Goal: Task Accomplishment & Management: Use online tool/utility

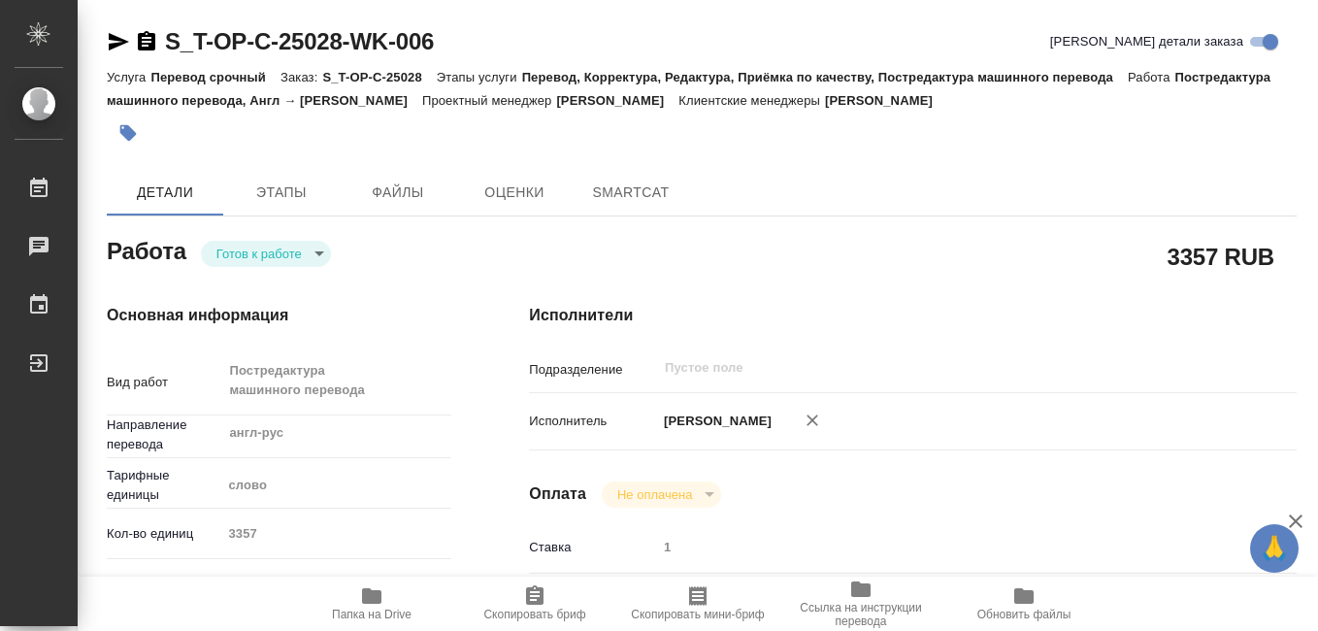
type textarea "x"
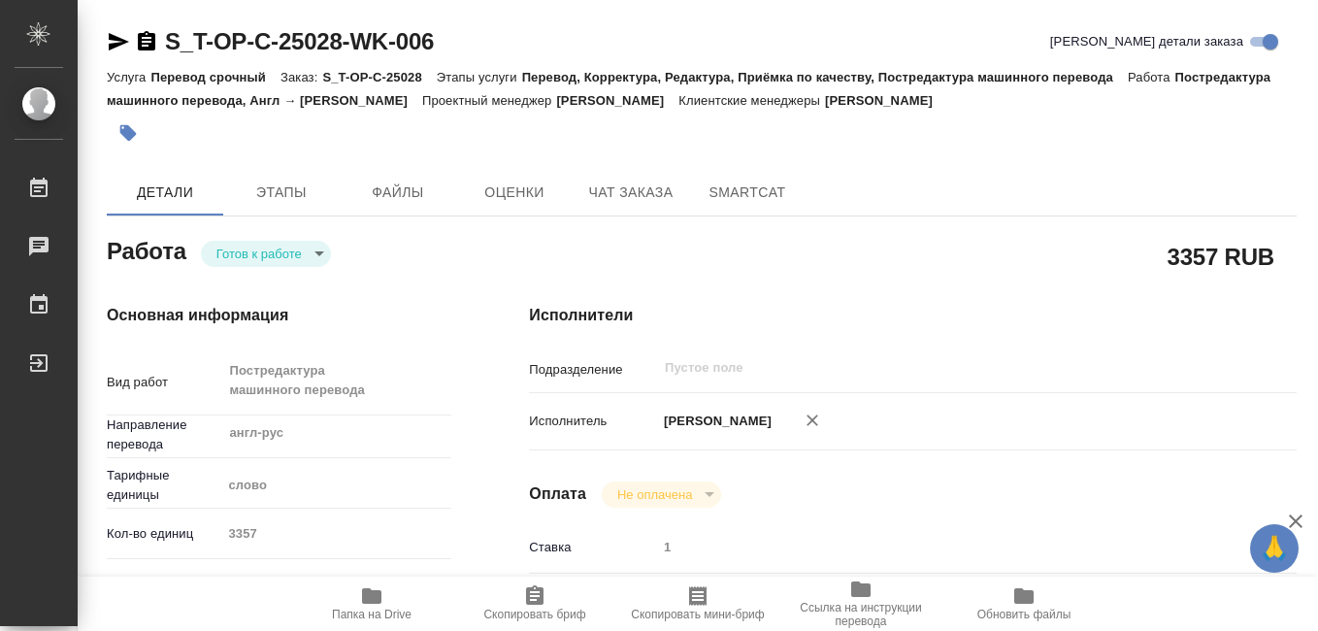
type textarea "x"
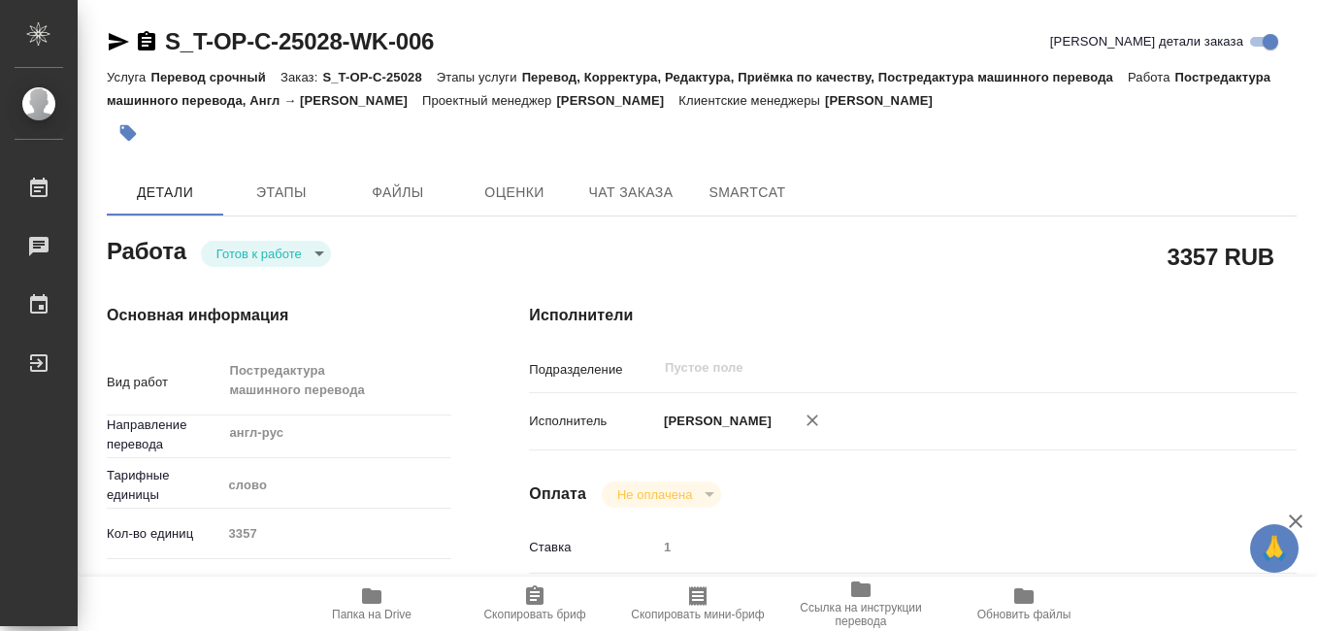
type textarea "x"
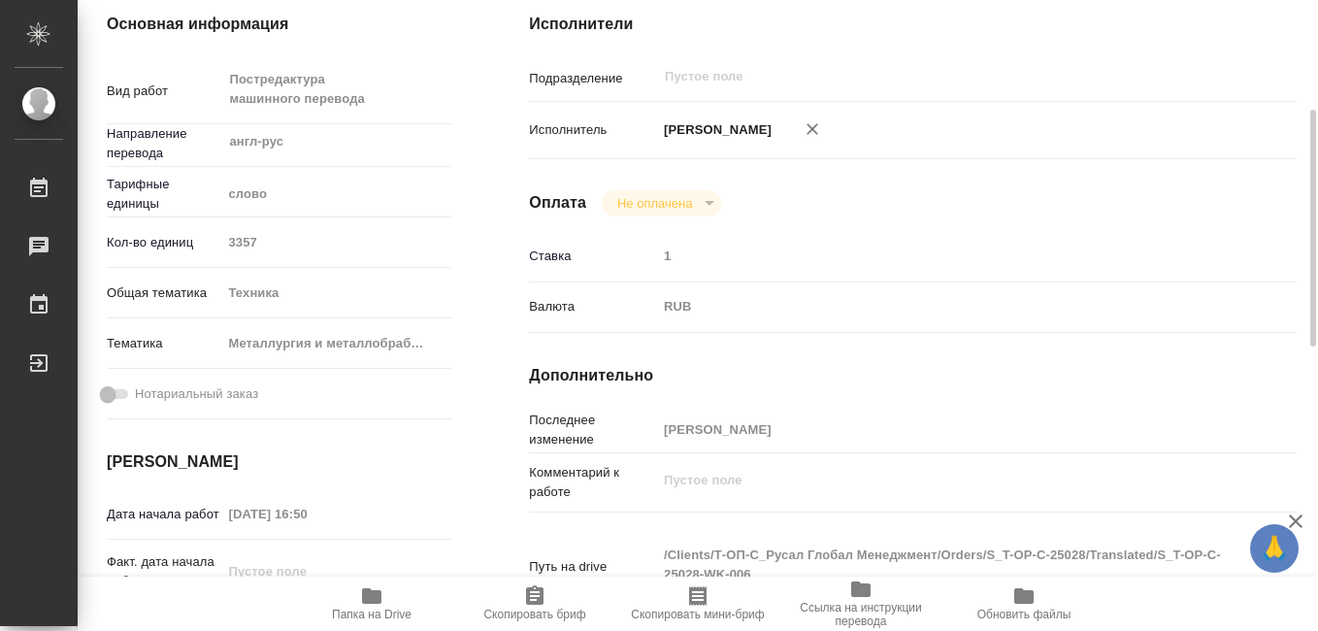
type textarea "x"
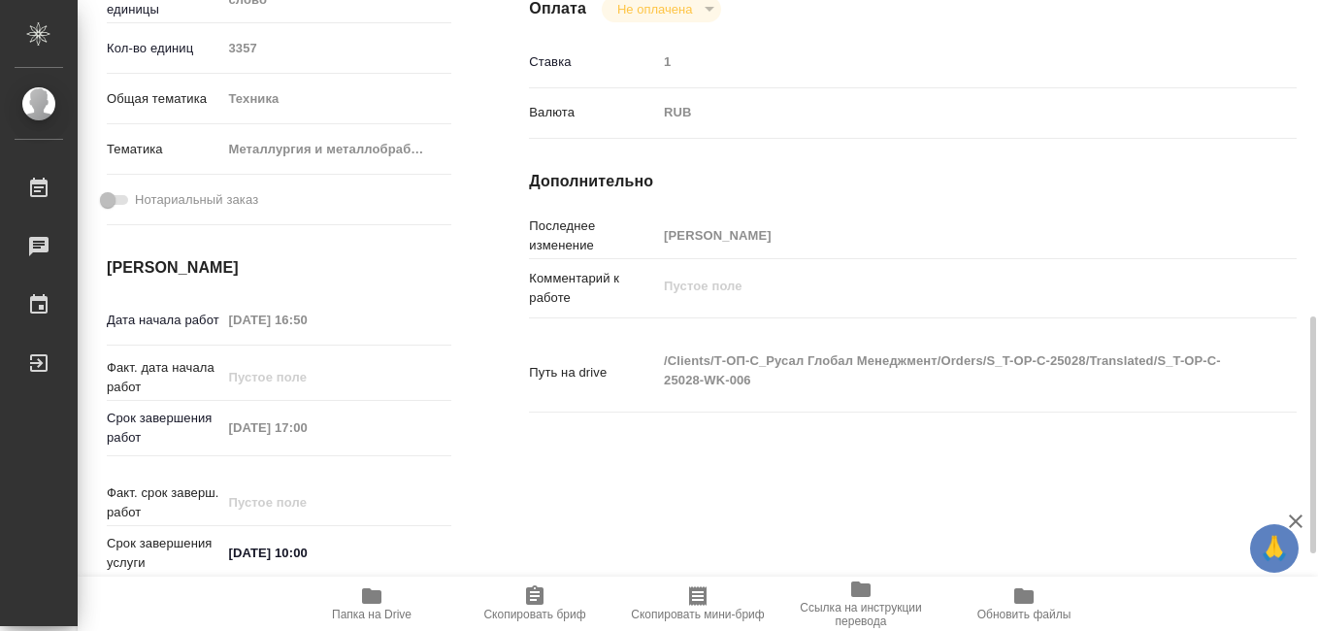
scroll to position [582, 0]
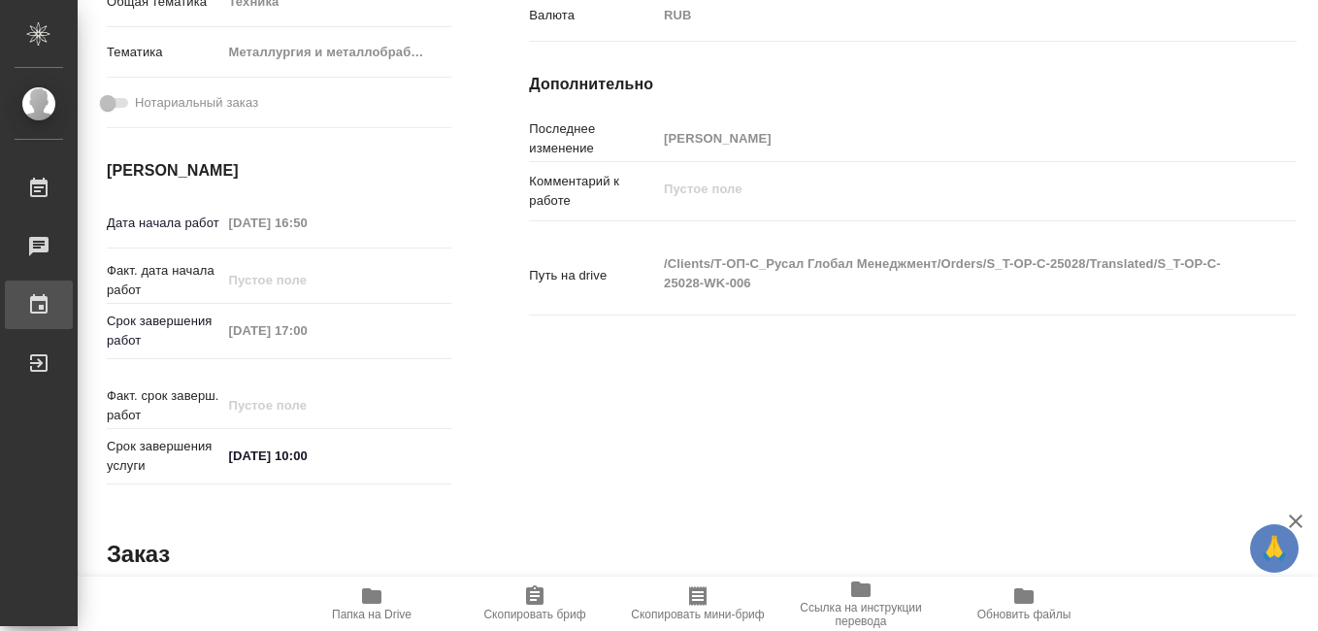
type textarea "x"
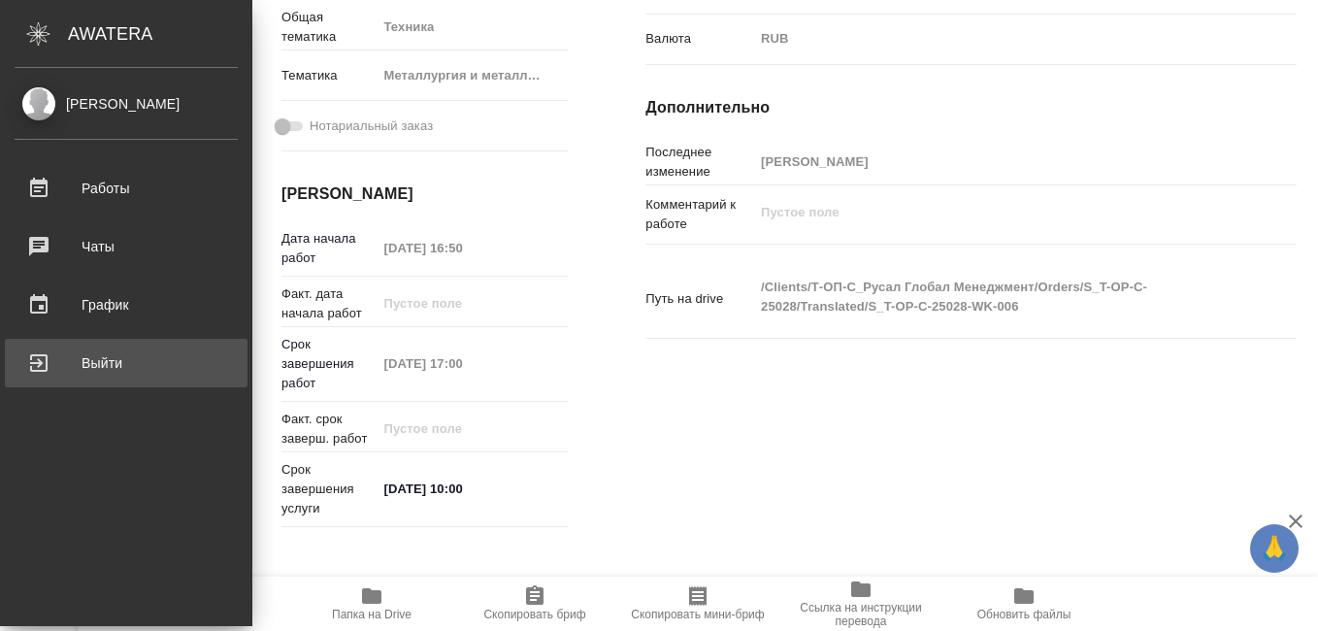
click at [36, 356] on div "Выйти" at bounding box center [126, 362] width 223 height 29
type textarea "x"
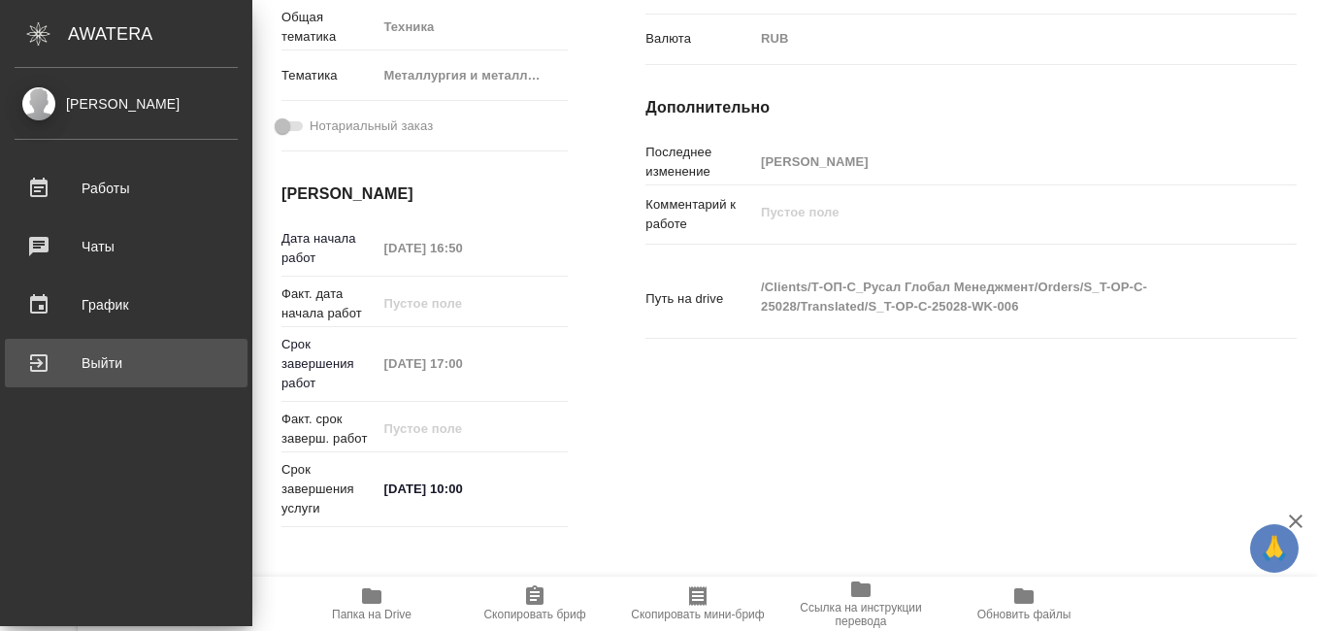
type textarea "x"
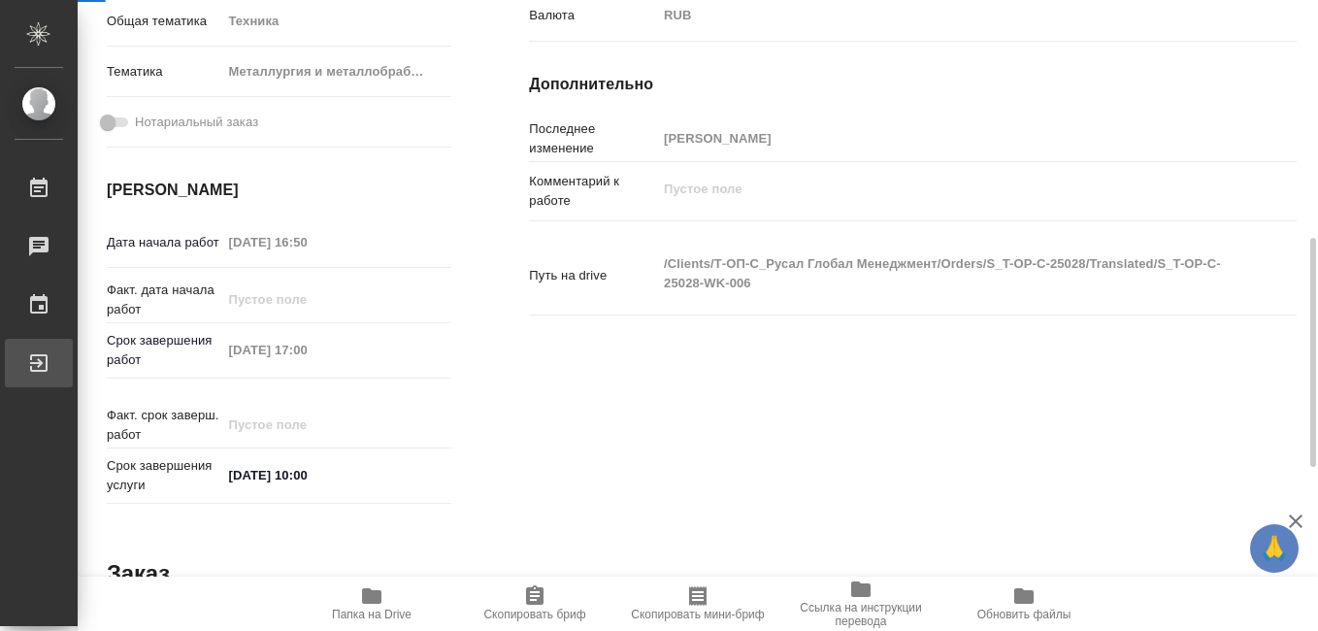
scroll to position [602, 0]
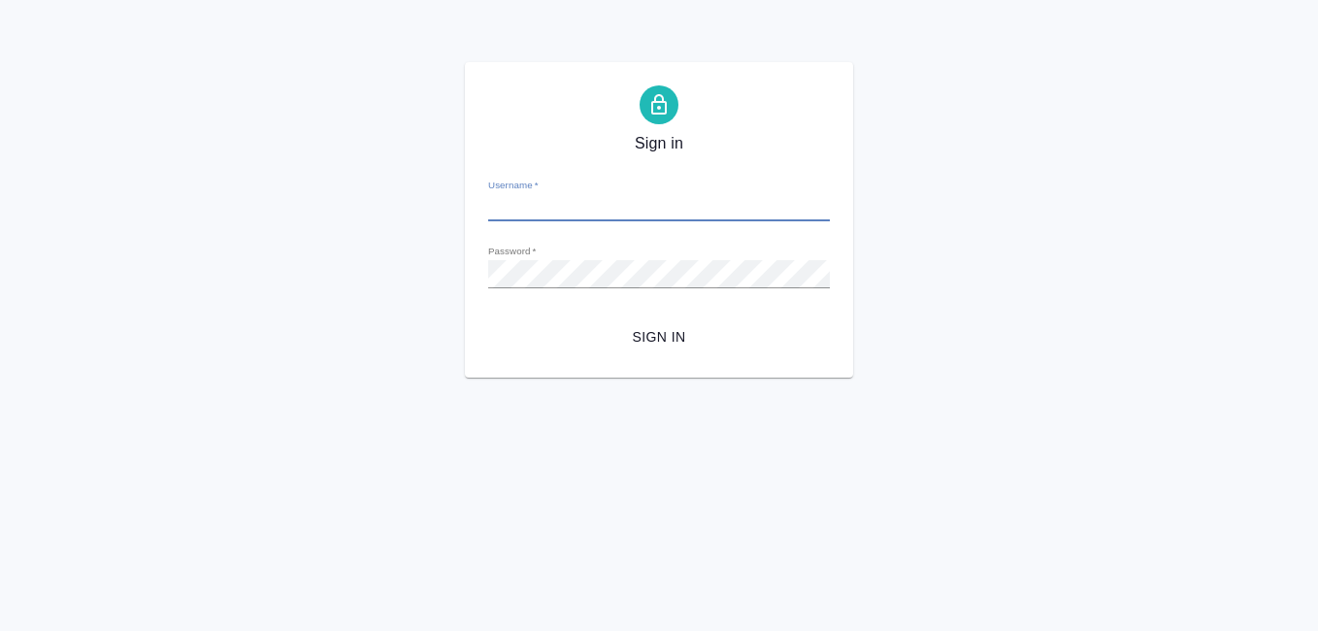
type input "[EMAIL_ADDRESS][DOMAIN_NAME]"
click at [674, 339] on span "Sign in" at bounding box center [659, 337] width 311 height 24
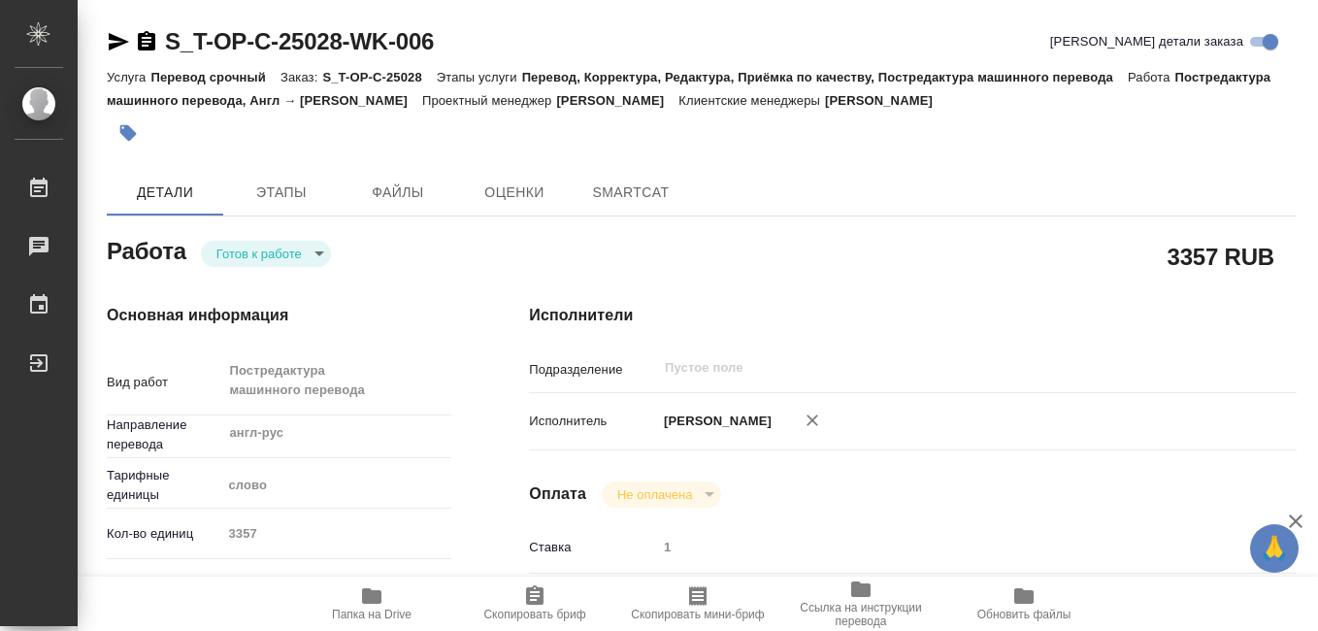
type textarea "x"
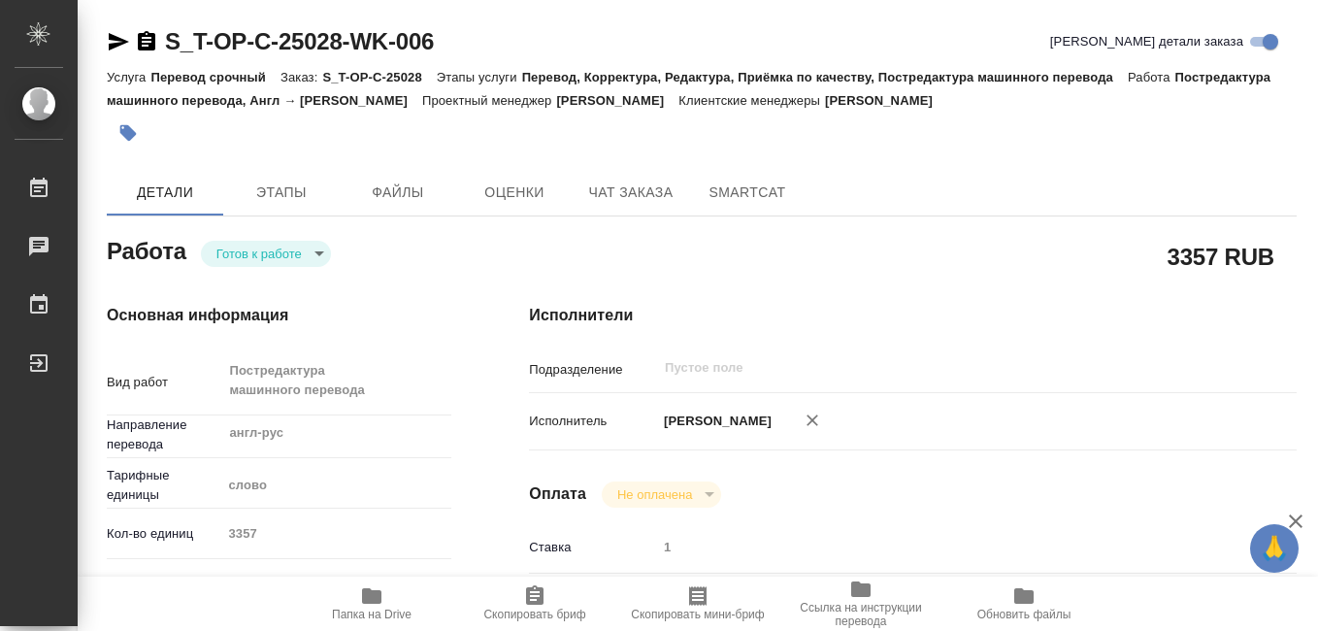
type textarea "x"
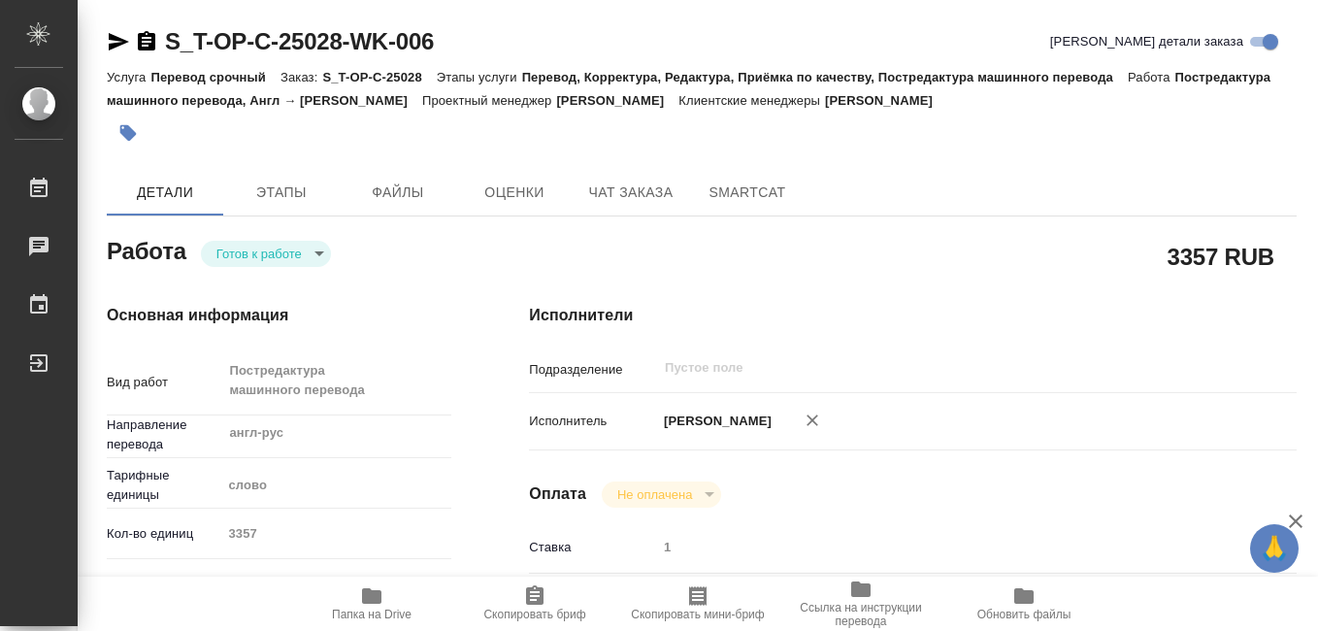
type textarea "x"
